Goal: Navigation & Orientation: Find specific page/section

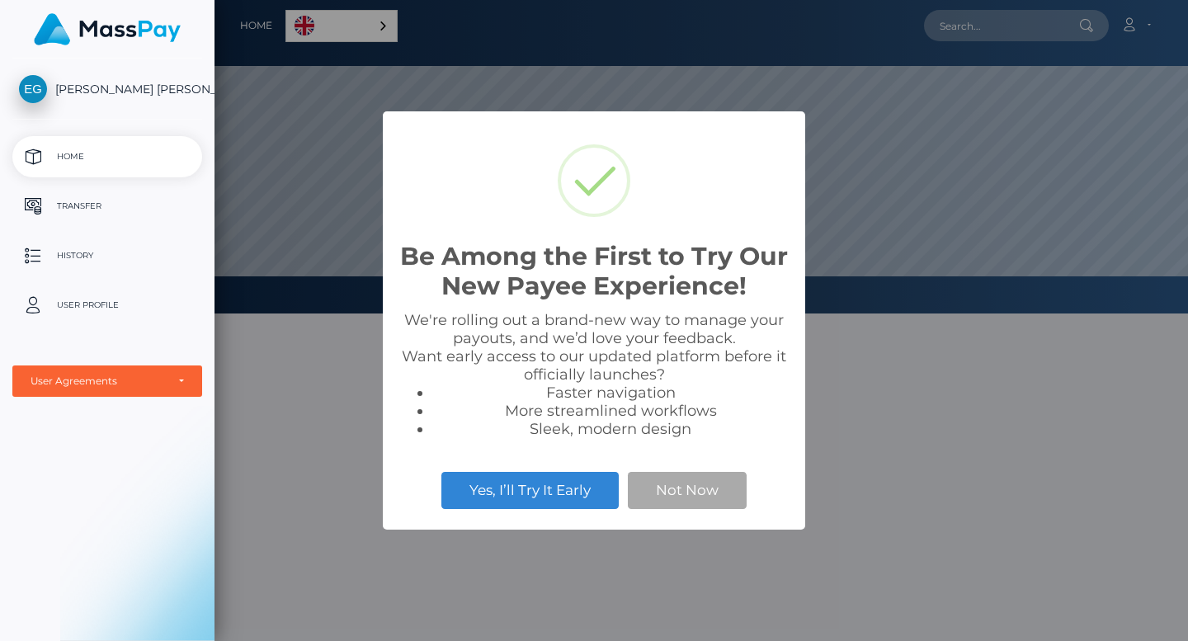
scroll to position [314, 974]
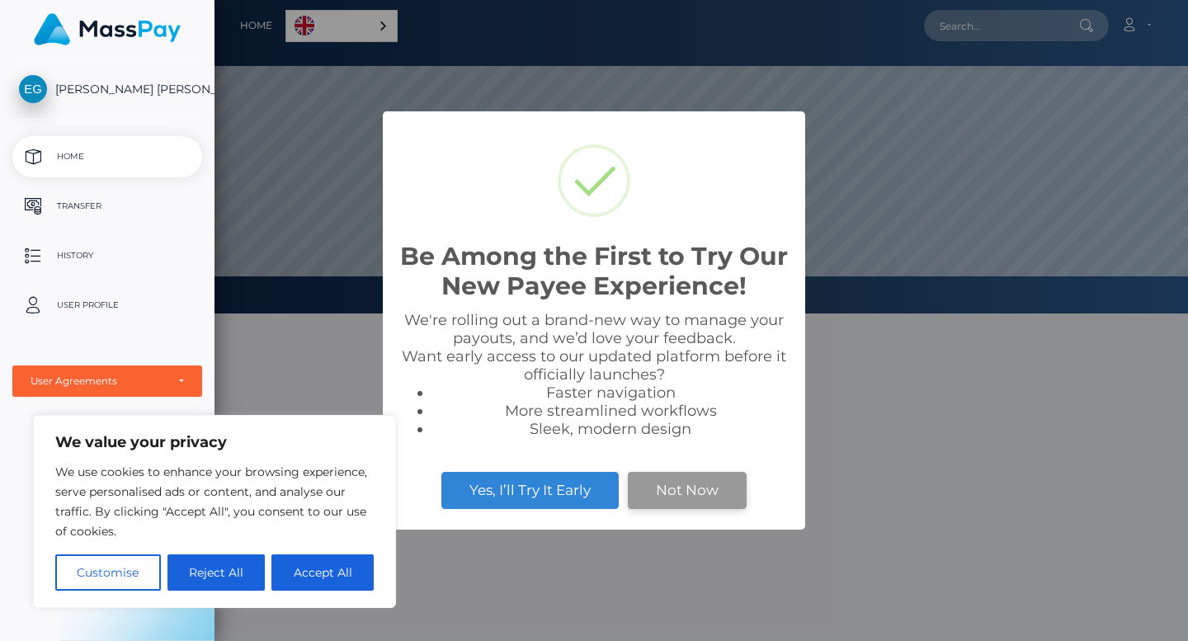
click at [664, 498] on button "Not Now" at bounding box center [687, 490] width 119 height 36
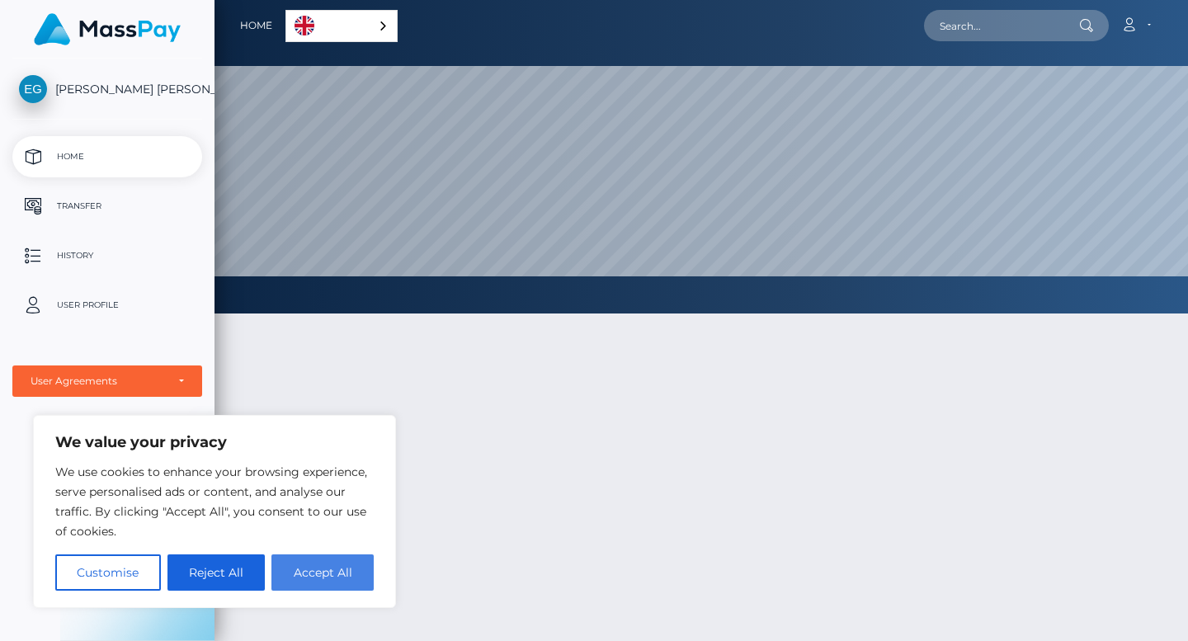
click at [296, 568] on button "Accept All" at bounding box center [323, 573] width 102 height 36
checkbox input "true"
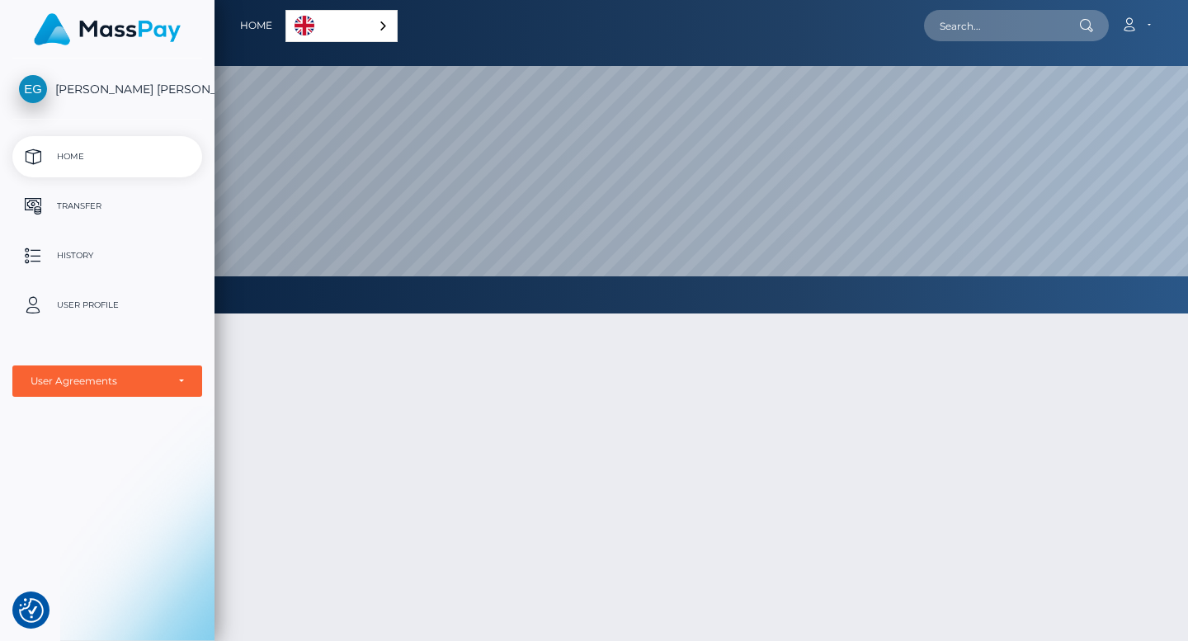
click at [363, 26] on link "English" at bounding box center [341, 26] width 111 height 31
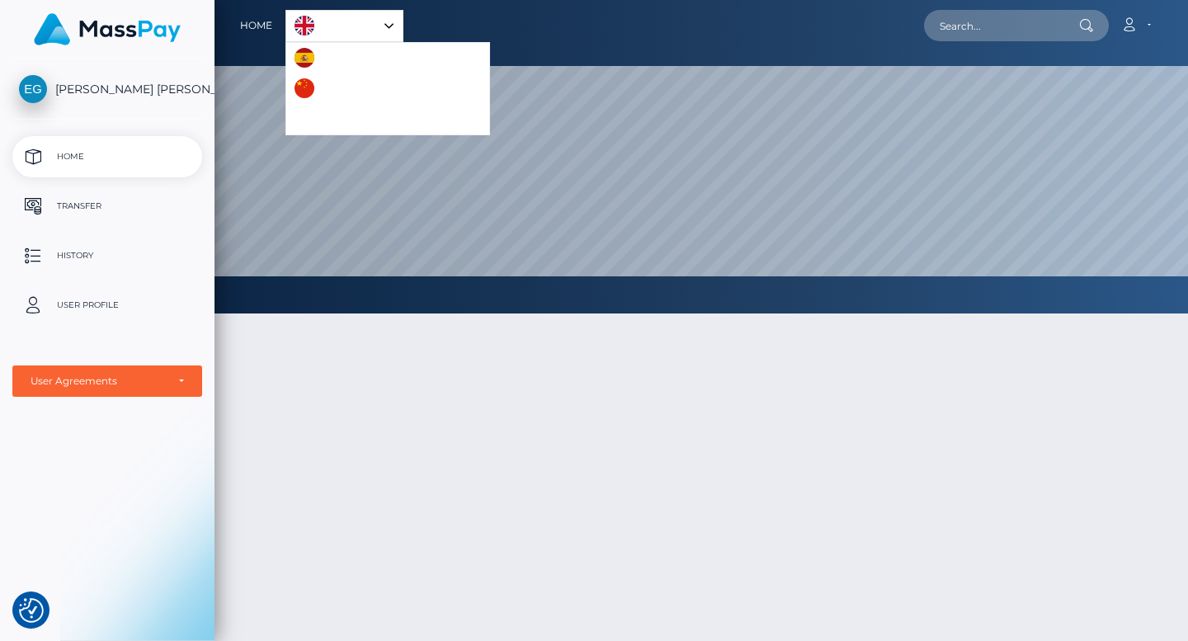
click at [564, 31] on div "Account Edit Profile Logout" at bounding box center [783, 25] width 759 height 35
click at [81, 249] on p "History" at bounding box center [107, 255] width 177 height 25
